Goal: Information Seeking & Learning: Learn about a topic

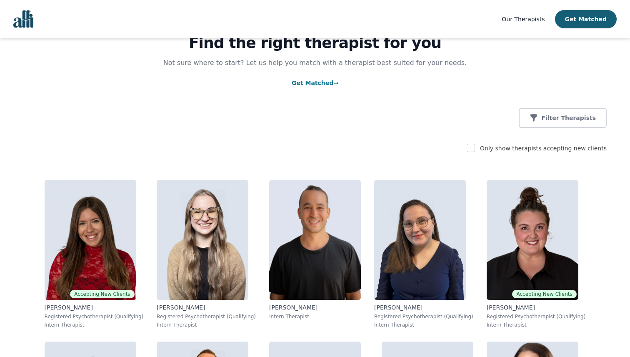
scroll to position [45, 0]
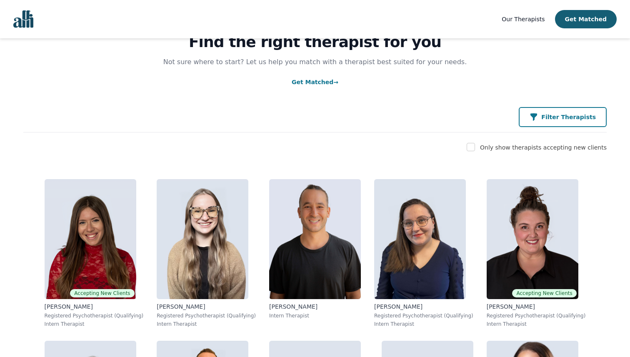
click at [553, 120] on p "Filter Therapists" at bounding box center [568, 117] width 55 height 8
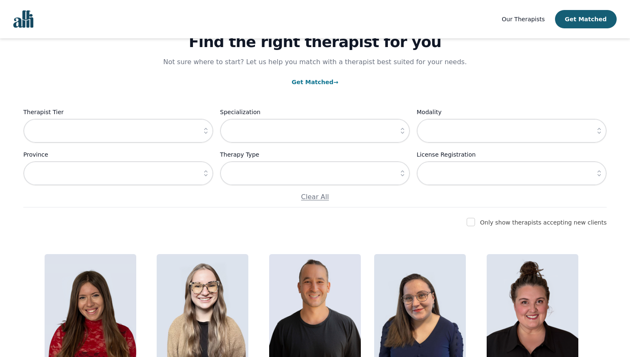
click at [202, 130] on icon "button" at bounding box center [206, 131] width 8 height 8
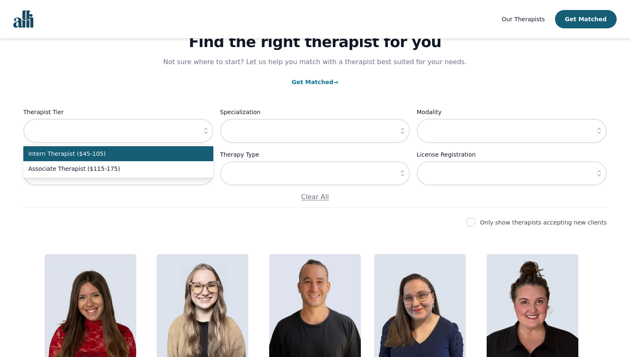
click at [130, 156] on span "Intern Therapist ($45-105)" at bounding box center [113, 154] width 170 height 8
type input "Intern Therapist ($45-105)"
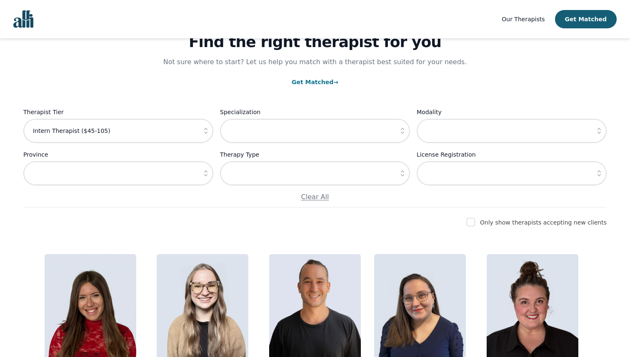
click at [401, 132] on icon "button" at bounding box center [402, 131] width 8 height 8
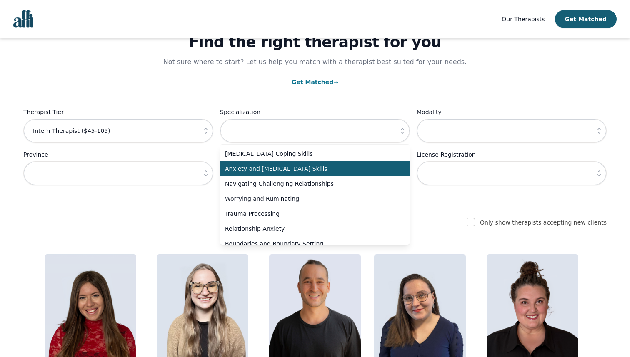
click at [355, 169] on span "Anxiety and [MEDICAL_DATA] Skills" at bounding box center [310, 169] width 170 height 8
type input "Anxiety and [MEDICAL_DATA] Skills"
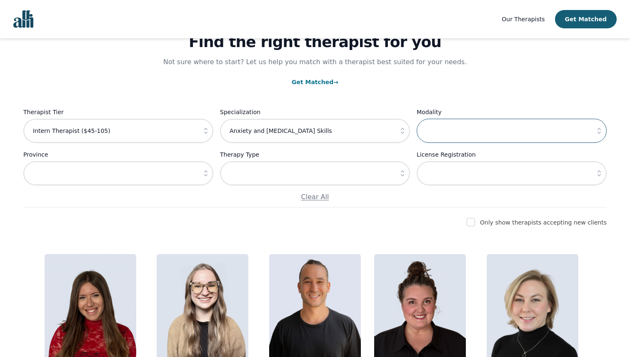
click at [492, 129] on input "text" at bounding box center [512, 131] width 190 height 24
click at [600, 129] on icon "button" at bounding box center [599, 131] width 8 height 8
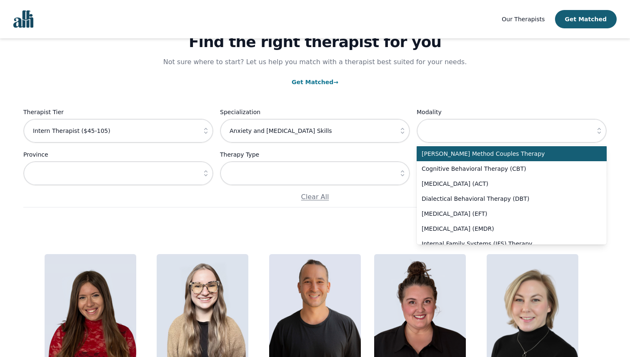
click at [552, 103] on div "Find the right therapist for you Not sure where to start? Let us help you match…" at bounding box center [314, 101] width 583 height 214
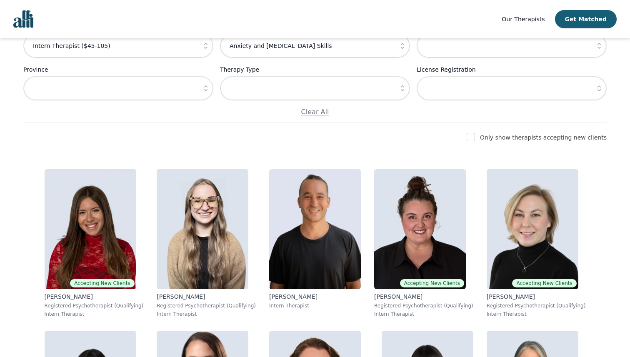
scroll to position [137, 0]
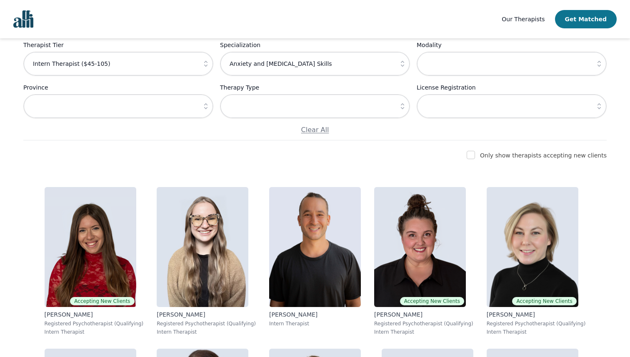
click at [581, 16] on button "Get Matched" at bounding box center [586, 19] width 62 height 18
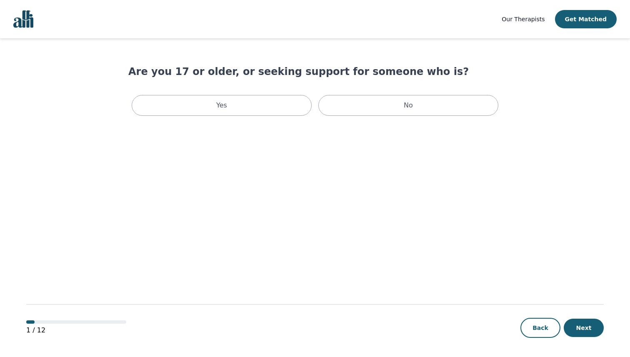
click at [527, 19] on span "Our Therapists" at bounding box center [523, 19] width 43 height 7
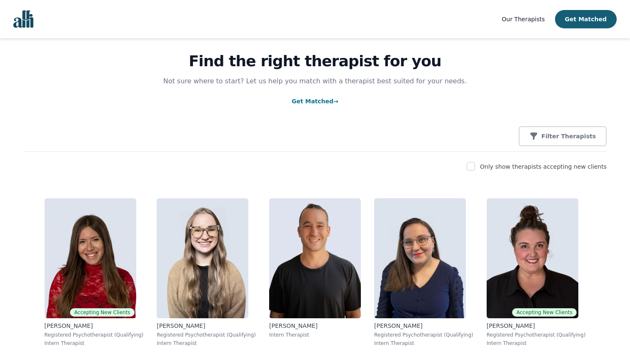
scroll to position [28, 0]
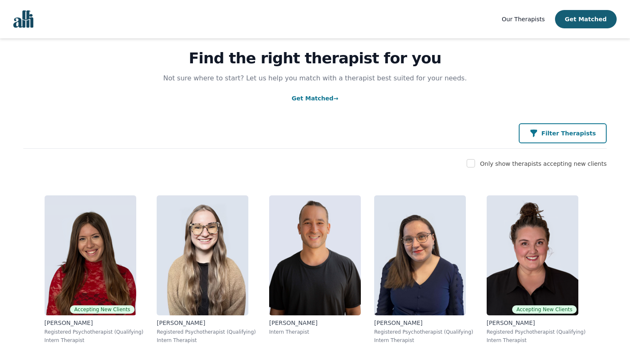
click at [556, 137] on p "Filter Therapists" at bounding box center [568, 133] width 55 height 8
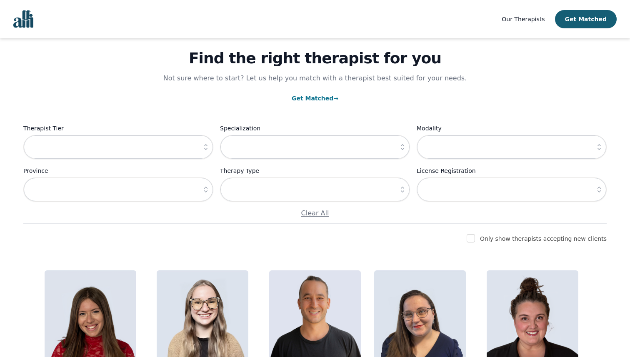
click at [208, 148] on icon "button" at bounding box center [206, 147] width 8 height 8
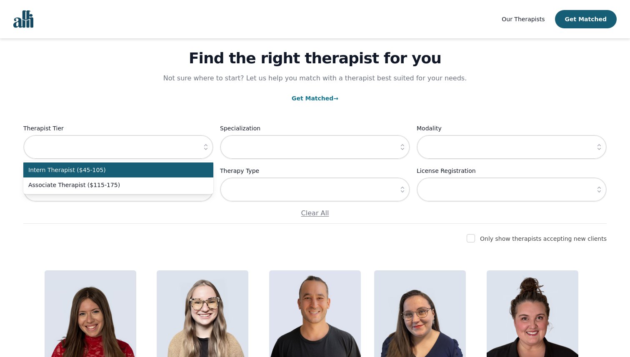
click at [165, 173] on span "Intern Therapist ($45-105)" at bounding box center [113, 170] width 170 height 8
type input "Intern Therapist ($45-105)"
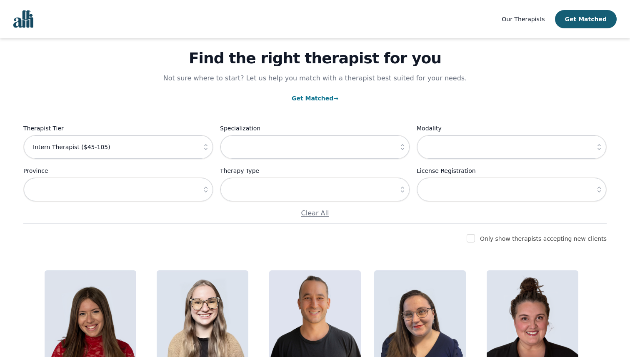
click at [400, 151] on icon "button" at bounding box center [402, 147] width 8 height 8
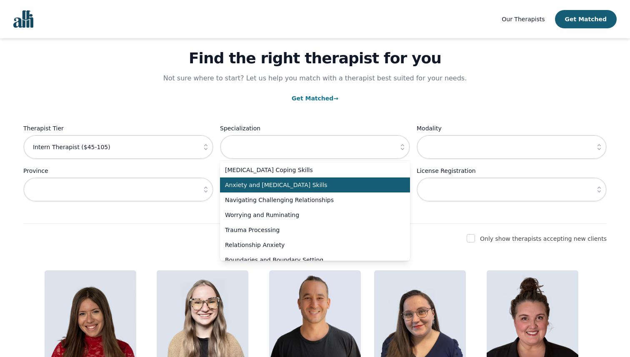
click at [366, 180] on li "Anxiety and [MEDICAL_DATA] Skills" at bounding box center [315, 185] width 190 height 15
type input "Anxiety and [MEDICAL_DATA] Skills"
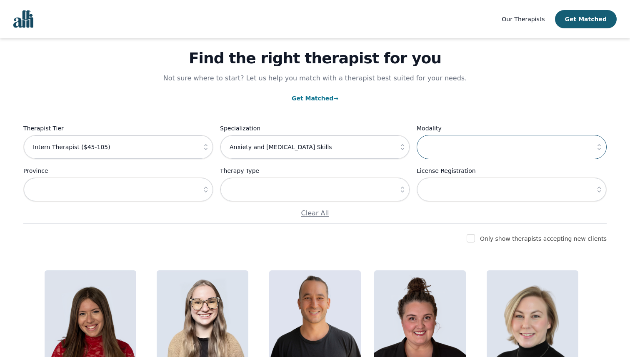
click at [471, 150] on input "text" at bounding box center [512, 147] width 190 height 24
click at [602, 145] on icon "button" at bounding box center [599, 147] width 8 height 8
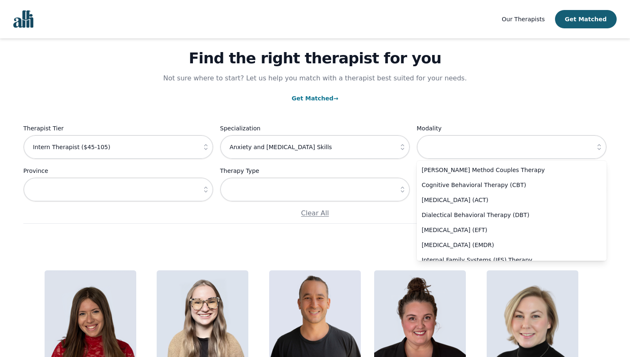
click at [510, 108] on div "Find the right therapist for you Not sure where to start? Let us help you match…" at bounding box center [314, 117] width 583 height 214
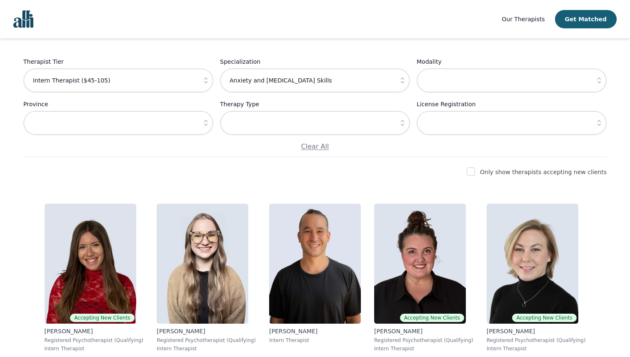
scroll to position [109, 0]
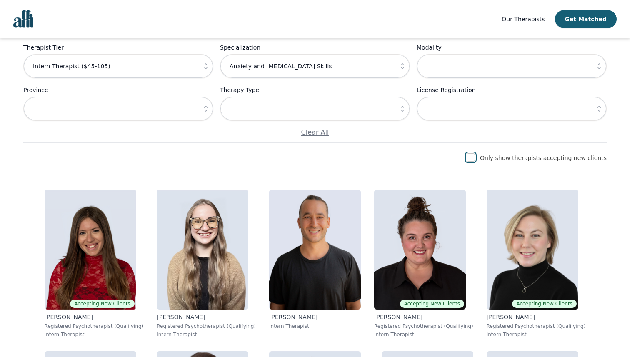
click at [475, 160] on input "checkbox" at bounding box center [471, 157] width 8 height 8
checkbox input "true"
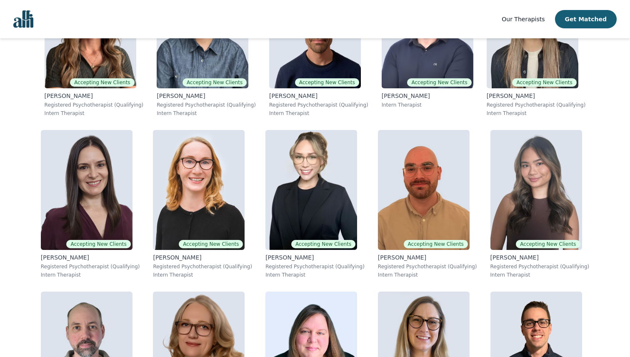
scroll to position [654, 0]
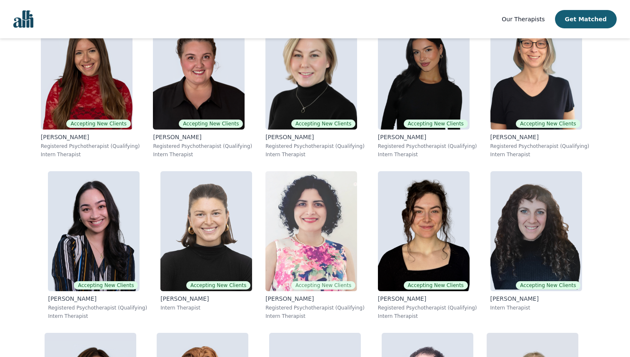
click at [312, 215] on img at bounding box center [311, 231] width 92 height 120
